Goal: Transaction & Acquisition: Purchase product/service

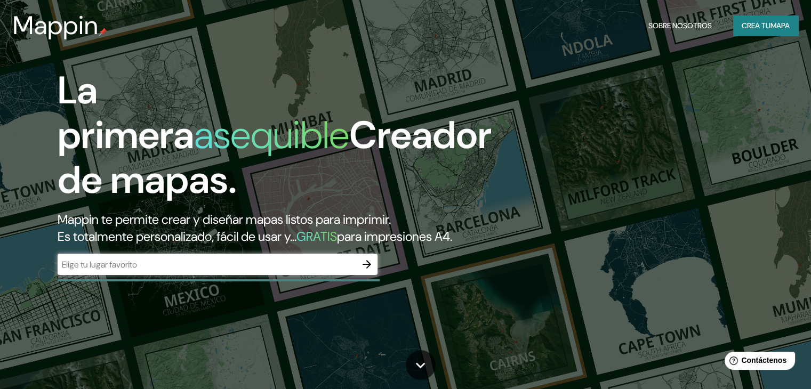
click at [276, 275] on div "​" at bounding box center [218, 264] width 320 height 21
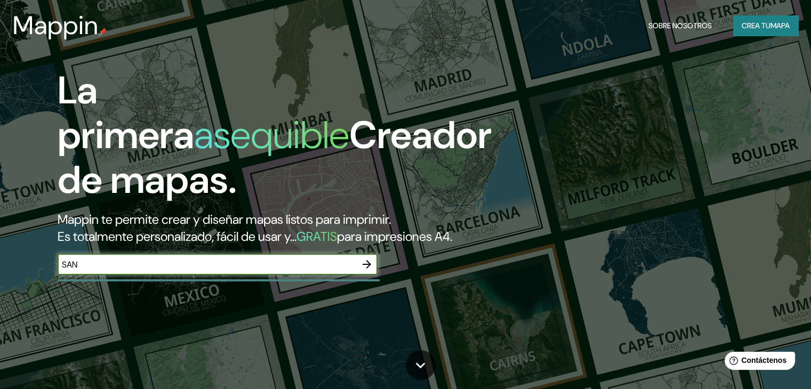
type input "SAN [PERSON_NAME] MISIONES"
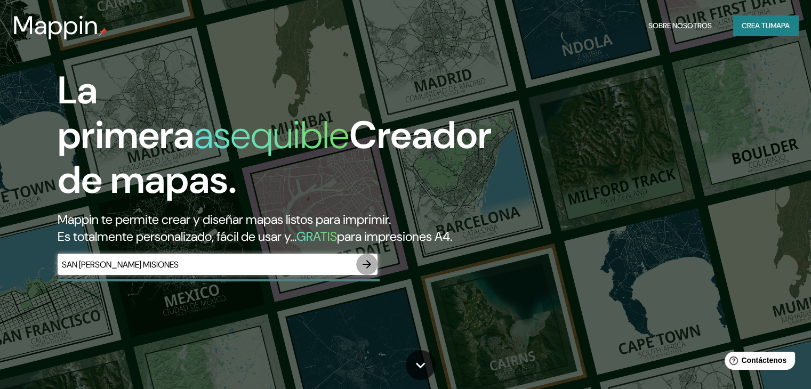
click at [370, 271] on icon "button" at bounding box center [367, 264] width 13 height 13
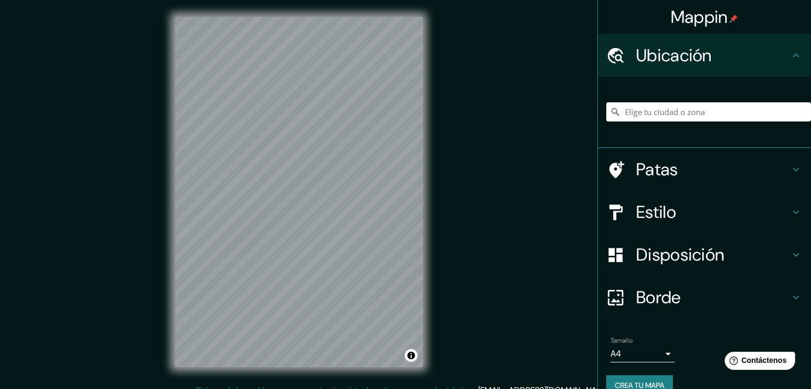
click at [670, 114] on input "Elige tu ciudad o zona" at bounding box center [708, 111] width 205 height 19
click at [682, 109] on input "San [PERSON_NAME], [GEOGRAPHIC_DATA], [GEOGRAPHIC_DATA]" at bounding box center [708, 111] width 205 height 19
drag, startPoint x: 702, startPoint y: 110, endPoint x: 769, endPoint y: 116, distance: 67.4
click at [769, 116] on input "San [PERSON_NAME], [GEOGRAPHIC_DATA], [GEOGRAPHIC_DATA]" at bounding box center [708, 111] width 205 height 19
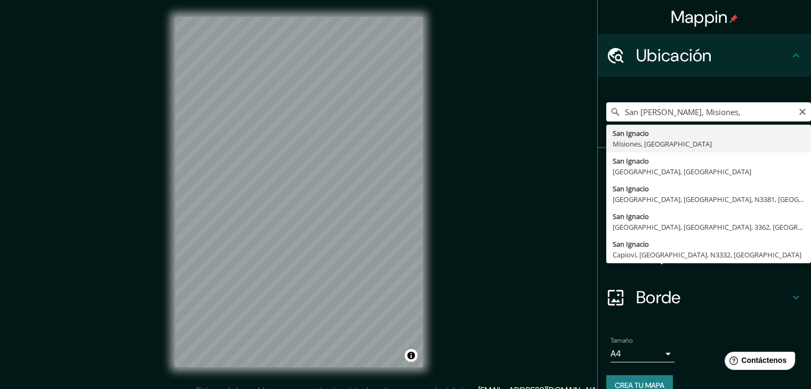
type input "[GEOGRAPHIC_DATA][PERSON_NAME], [GEOGRAPHIC_DATA], [GEOGRAPHIC_DATA]"
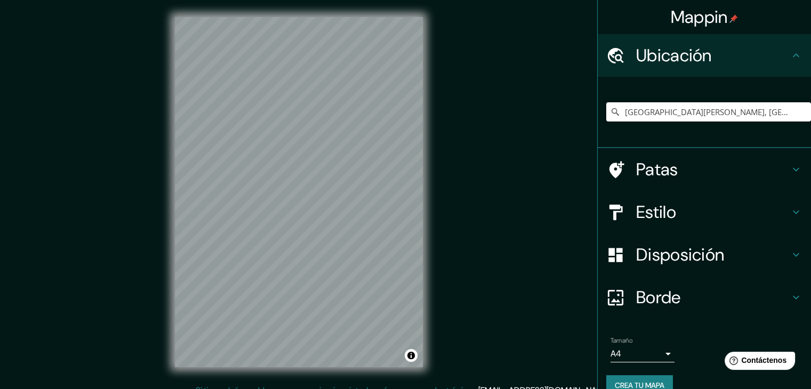
click at [726, 223] on div "Estilo" at bounding box center [704, 212] width 213 height 43
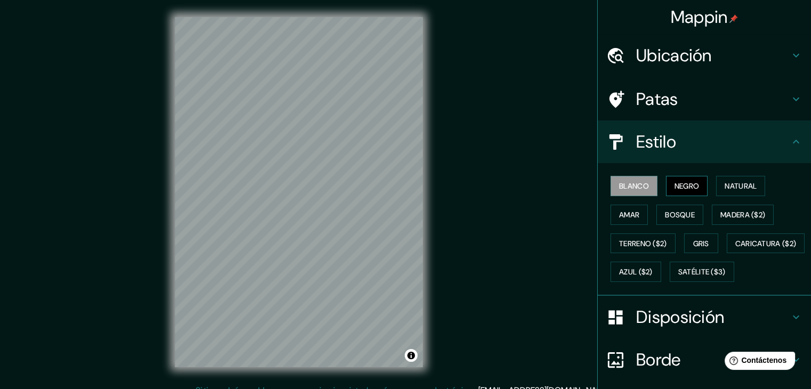
click at [675, 183] on font "Negro" at bounding box center [687, 186] width 25 height 10
click at [736, 186] on font "Natural" at bounding box center [741, 186] width 32 height 10
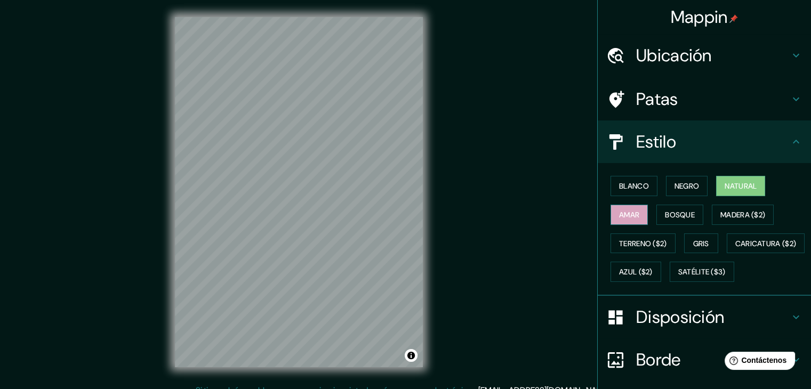
click at [619, 214] on font "Amar" at bounding box center [629, 215] width 20 height 10
click at [680, 216] on font "Bosque" at bounding box center [680, 215] width 30 height 10
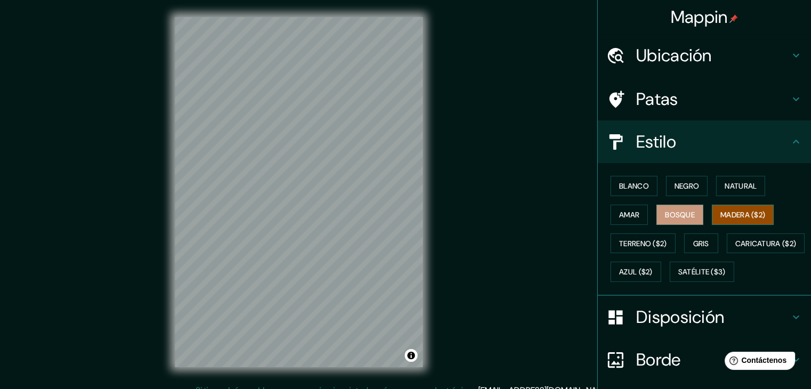
click at [762, 220] on font "Madera ($2)" at bounding box center [743, 215] width 45 height 14
click at [735, 249] on font "Caricatura ($2)" at bounding box center [765, 244] width 61 height 10
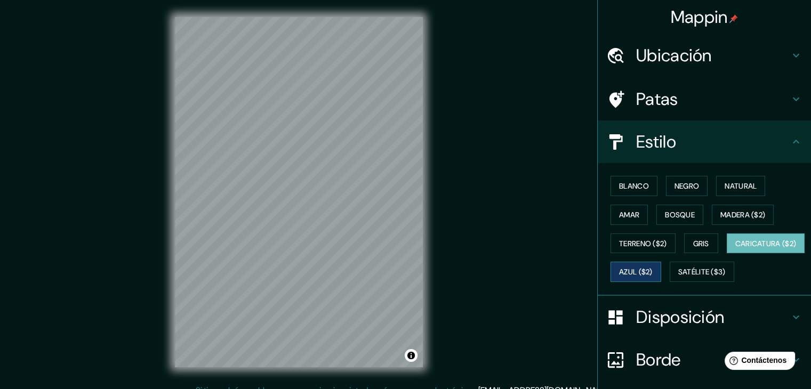
click at [661, 270] on button "Azul ($2)" at bounding box center [636, 272] width 51 height 20
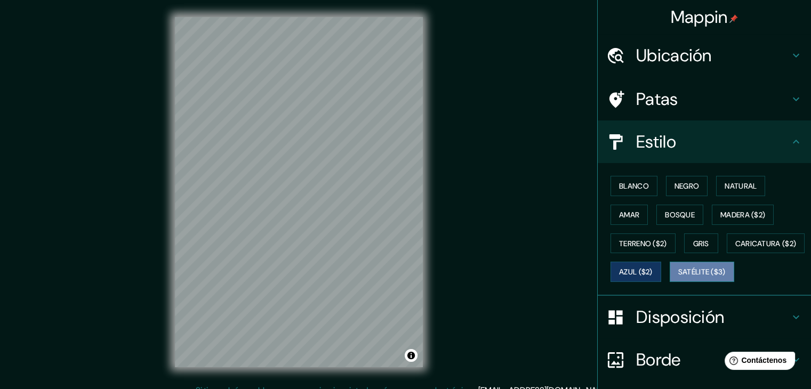
click at [678, 277] on font "Satélite ($3)" at bounding box center [701, 273] width 47 height 10
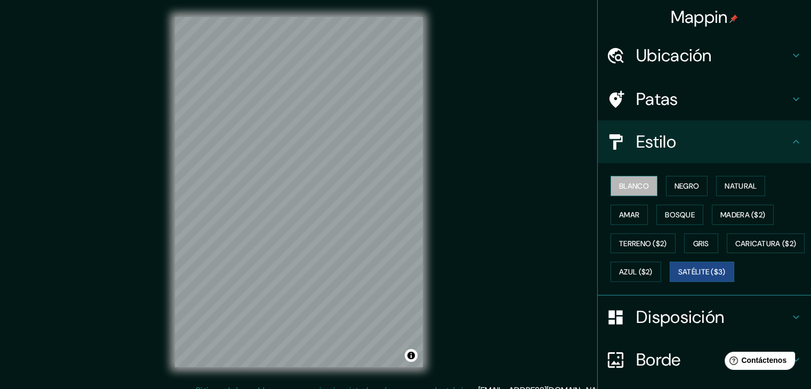
click at [637, 191] on font "Blanco" at bounding box center [634, 186] width 30 height 14
click at [677, 189] on font "Negro" at bounding box center [687, 186] width 25 height 10
click at [634, 186] on font "Blanco" at bounding box center [634, 186] width 30 height 10
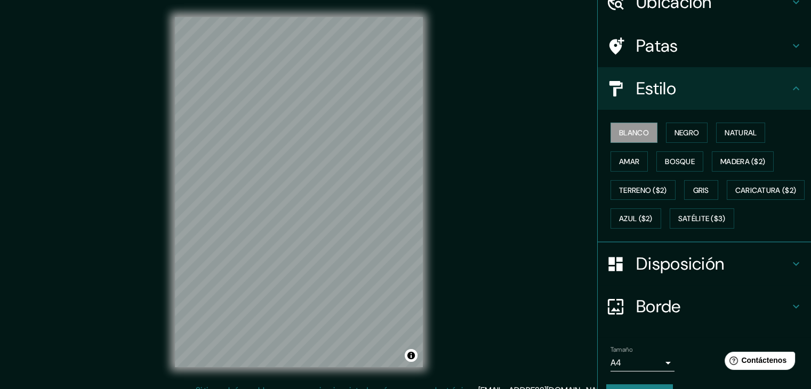
click at [681, 275] on font "Disposición" at bounding box center [680, 264] width 88 height 22
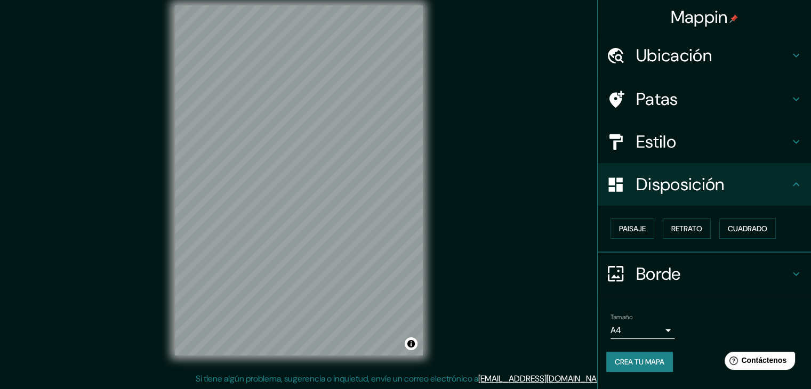
scroll to position [12, 0]
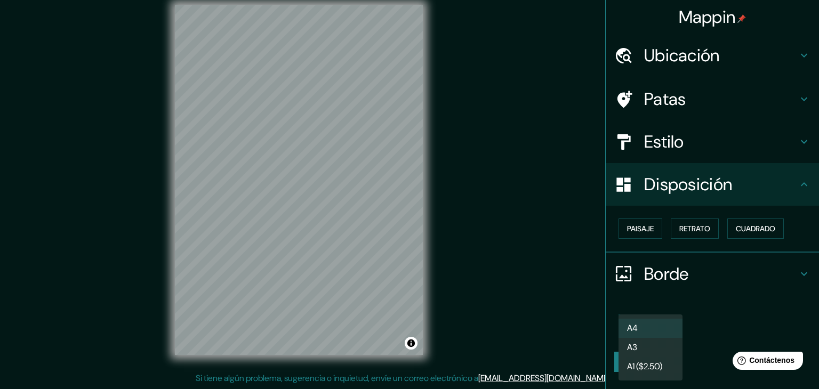
click at [668, 329] on body "Mappin Ubicación [GEOGRAPHIC_DATA][PERSON_NAME], [GEOGRAPHIC_DATA], [GEOGRAPHIC…" at bounding box center [409, 182] width 819 height 389
click at [668, 329] on li "A4" at bounding box center [651, 329] width 64 height 20
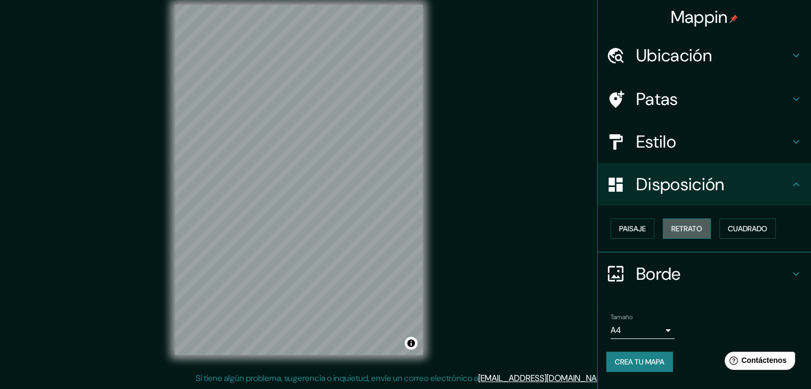
click at [687, 229] on font "Retrato" at bounding box center [686, 229] width 31 height 10
click at [649, 231] on button "Paisaje" at bounding box center [633, 229] width 44 height 20
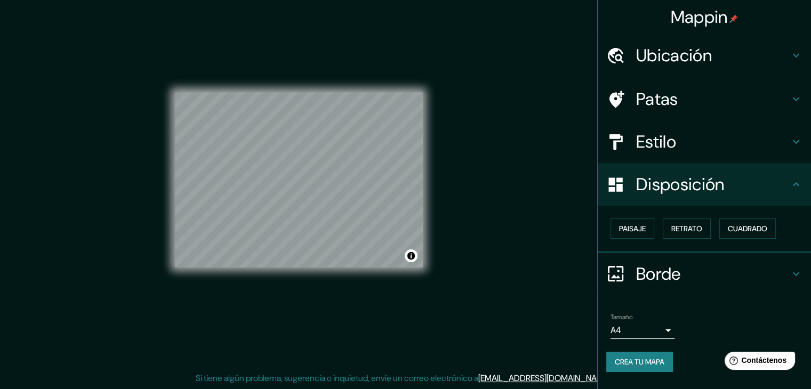
click at [677, 129] on div "Estilo" at bounding box center [704, 142] width 213 height 43
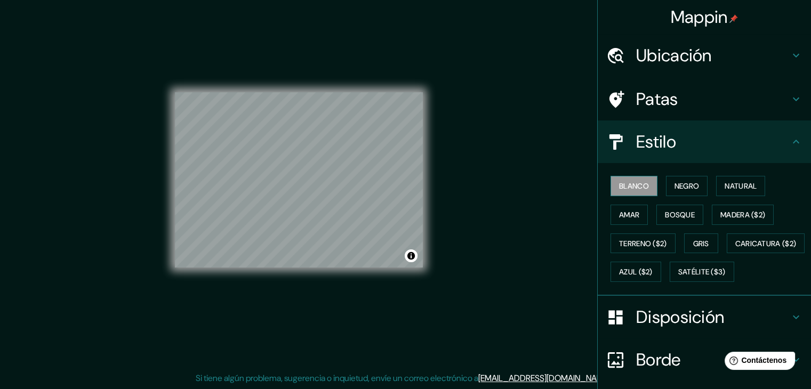
click at [629, 187] on font "Blanco" at bounding box center [634, 186] width 30 height 10
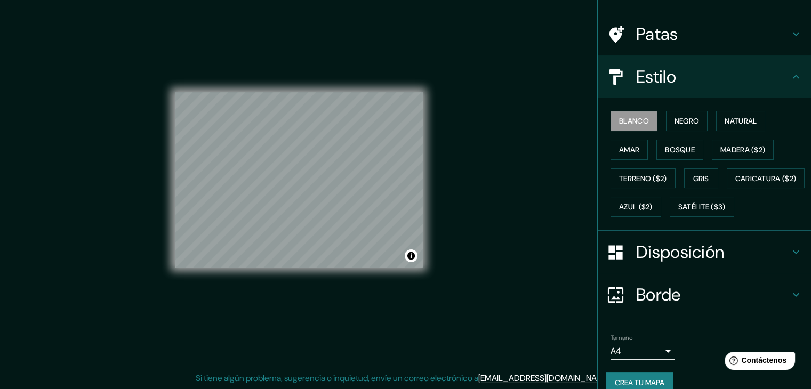
scroll to position [107, 0]
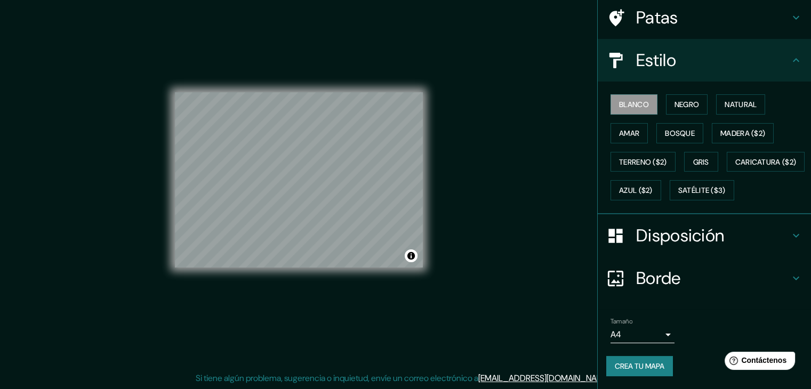
click at [666, 243] on font "Disposición" at bounding box center [680, 236] width 88 height 22
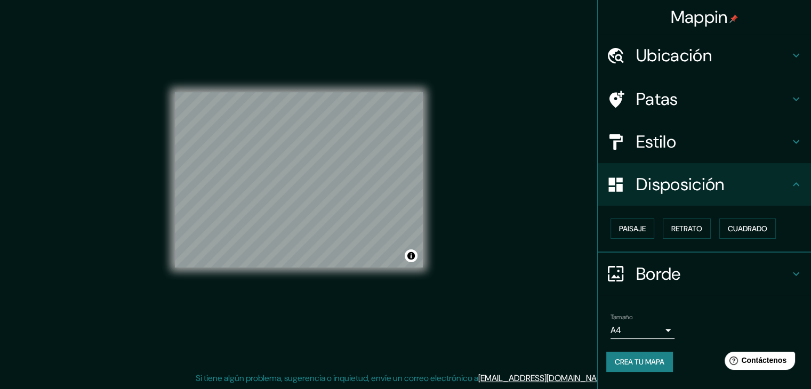
scroll to position [0, 0]
click at [647, 231] on button "Paisaje" at bounding box center [633, 229] width 44 height 20
click at [692, 227] on font "Retrato" at bounding box center [686, 229] width 31 height 10
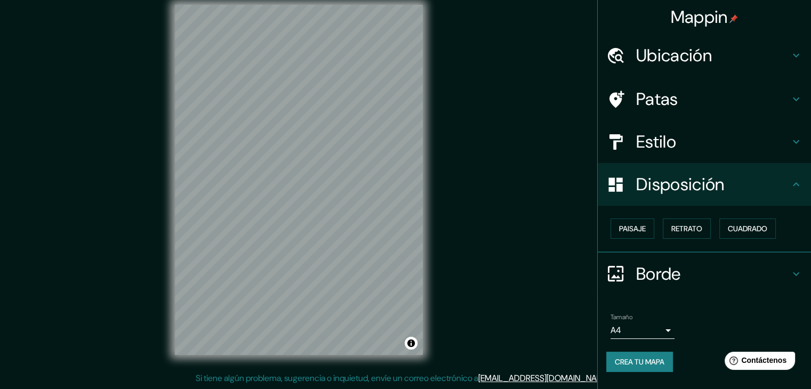
click at [677, 90] on font "Patas" at bounding box center [657, 99] width 42 height 22
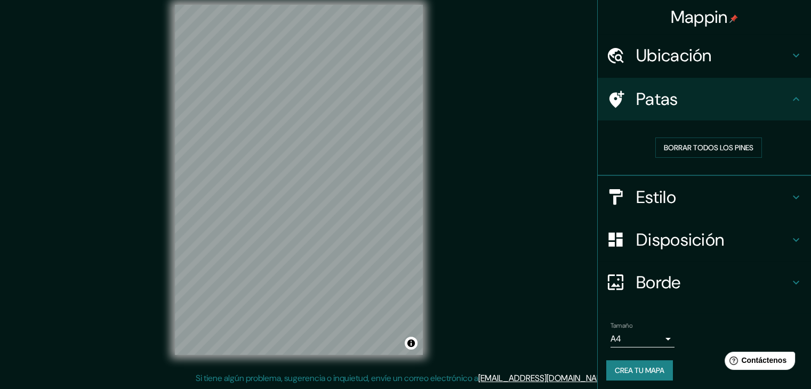
click at [610, 98] on icon at bounding box center [617, 99] width 15 height 17
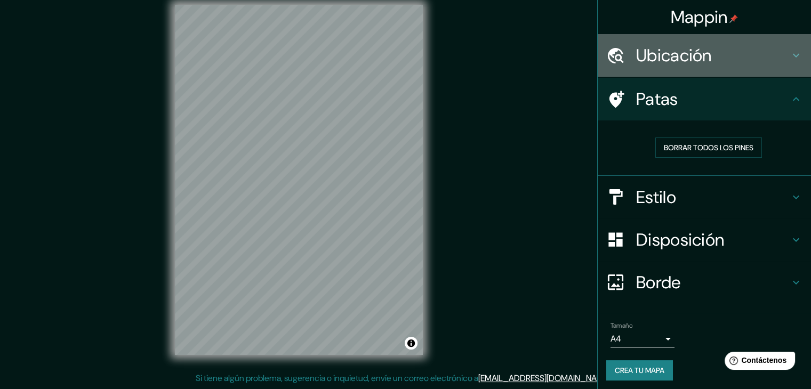
click at [674, 52] on font "Ubicación" at bounding box center [674, 55] width 76 height 22
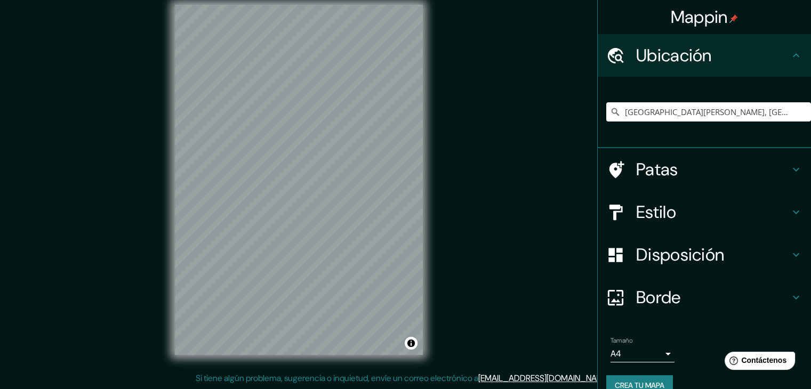
click at [733, 62] on h4 "Ubicación" at bounding box center [713, 55] width 154 height 21
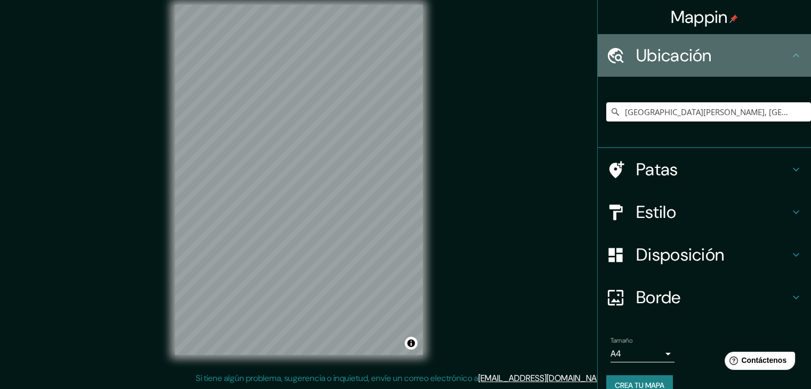
click at [790, 58] on icon at bounding box center [796, 55] width 13 height 13
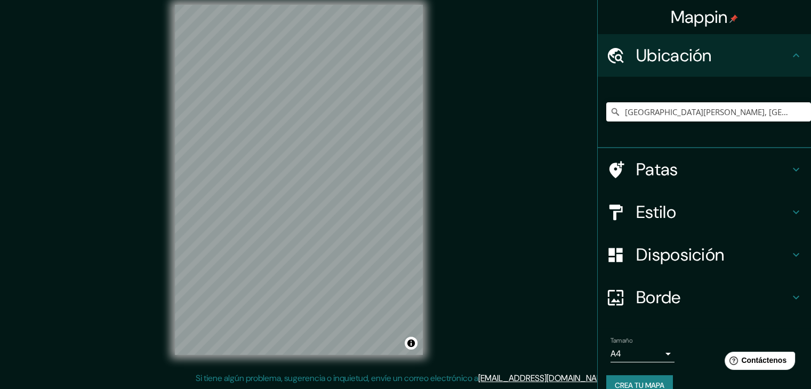
drag, startPoint x: 666, startPoint y: 322, endPoint x: 662, endPoint y: 316, distance: 6.7
click at [665, 322] on ul "Ubicación [GEOGRAPHIC_DATA][PERSON_NAME], [GEOGRAPHIC_DATA], [GEOGRAPHIC_DATA] …" at bounding box center [704, 221] width 213 height 374
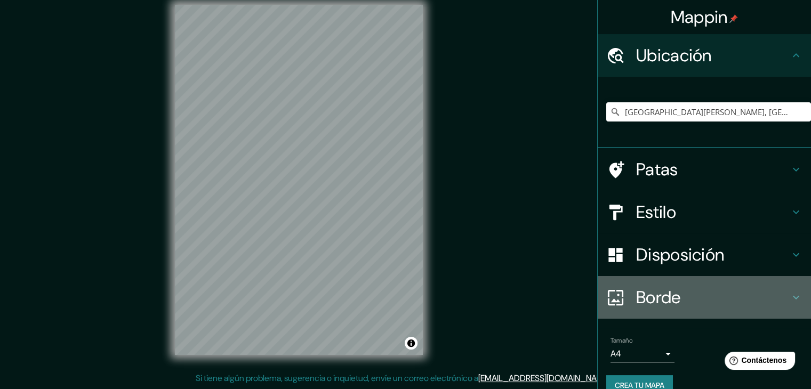
click at [659, 310] on div "Borde" at bounding box center [704, 297] width 213 height 43
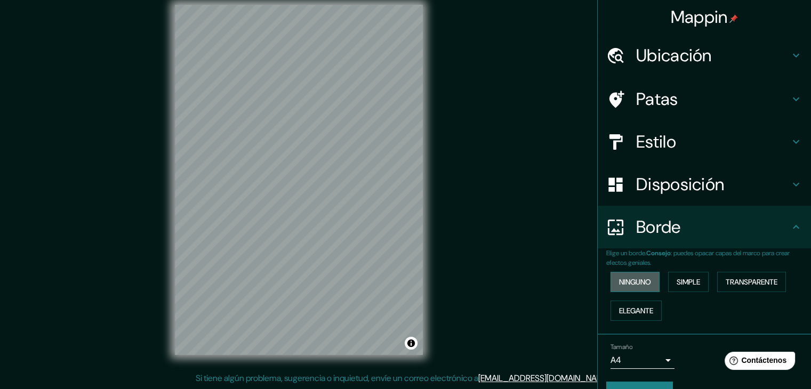
click at [627, 276] on font "Ninguno" at bounding box center [635, 282] width 32 height 14
click at [683, 279] on font "Simple" at bounding box center [688, 282] width 23 height 10
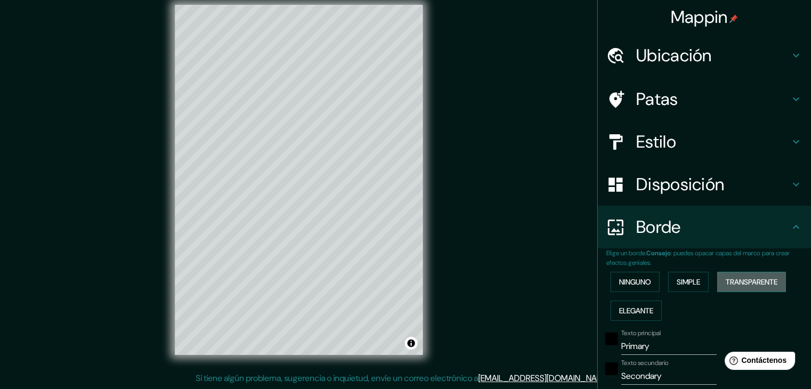
click at [726, 277] on font "Transparente" at bounding box center [752, 282] width 52 height 10
click at [633, 312] on font "Elegante" at bounding box center [636, 311] width 34 height 10
click at [631, 286] on font "Ninguno" at bounding box center [635, 282] width 32 height 10
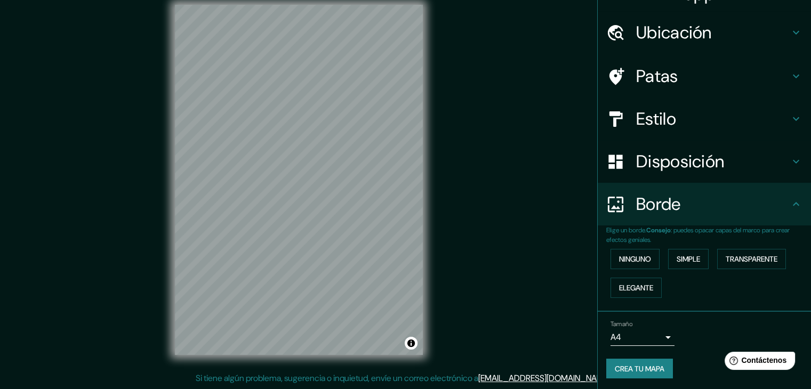
scroll to position [24, 0]
click at [641, 363] on font "Crea tu mapa" at bounding box center [640, 368] width 50 height 10
click at [615, 368] on font "Crea tu mapa" at bounding box center [640, 368] width 50 height 10
